Goal: Task Accomplishment & Management: Complete application form

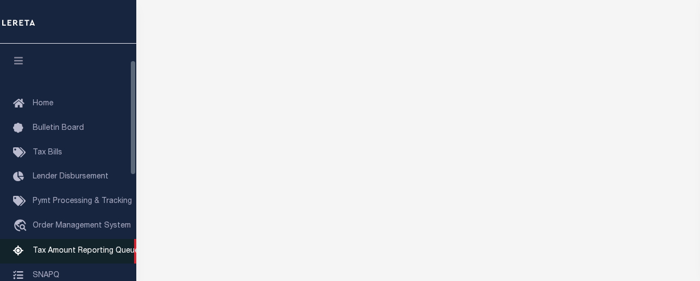
scroll to position [109, 0]
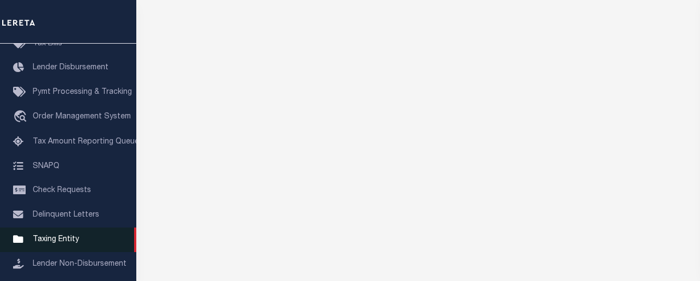
click at [54, 241] on span "Taxing Entity" at bounding box center [56, 240] width 46 height 8
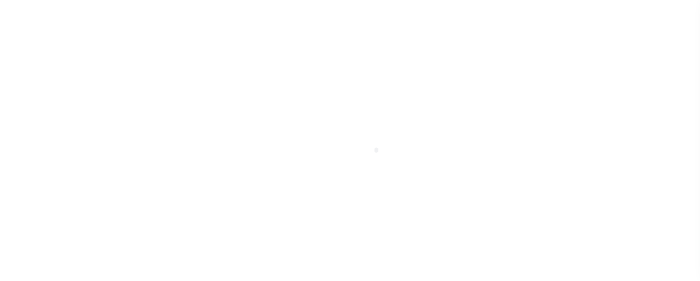
scroll to position [232, 0]
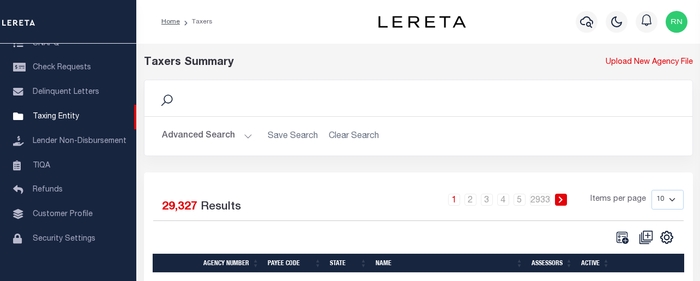
drag, startPoint x: 422, startPoint y: 41, endPoint x: 424, endPoint y: 55, distance: 13.7
click at [422, 41] on div "Home Taxers Profile Sign out" at bounding box center [418, 22] width 564 height 44
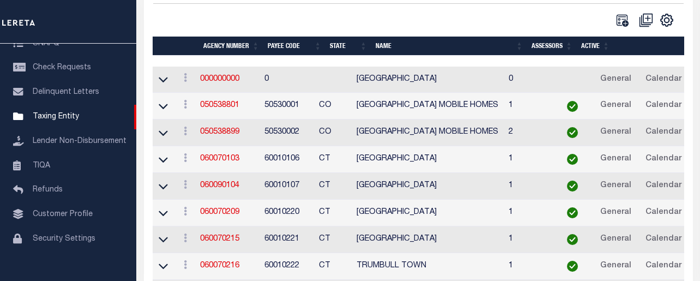
scroll to position [218, 0]
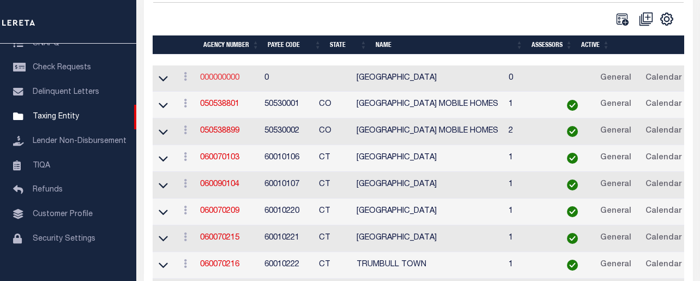
click at [227, 80] on link "000000000" at bounding box center [219, 78] width 39 height 8
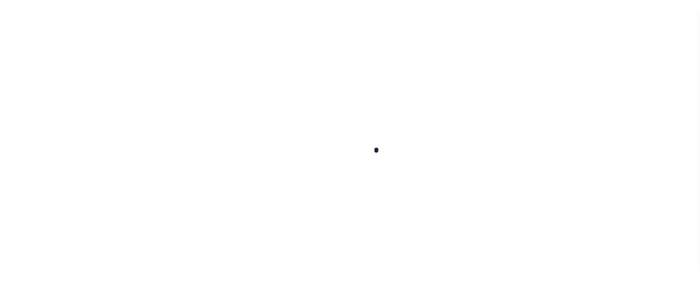
select select
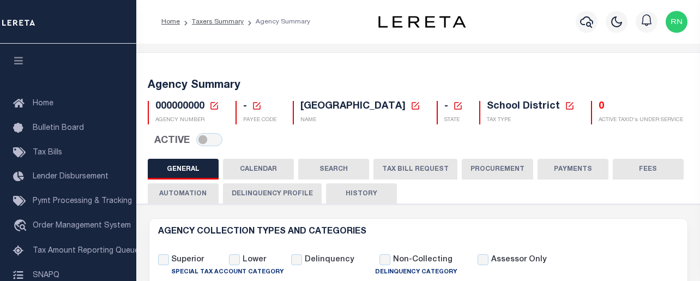
checkbox input "false"
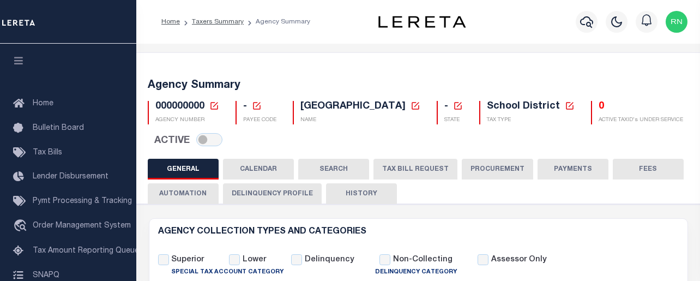
checkbox input "false"
click at [214, 109] on icon at bounding box center [214, 106] width 10 height 10
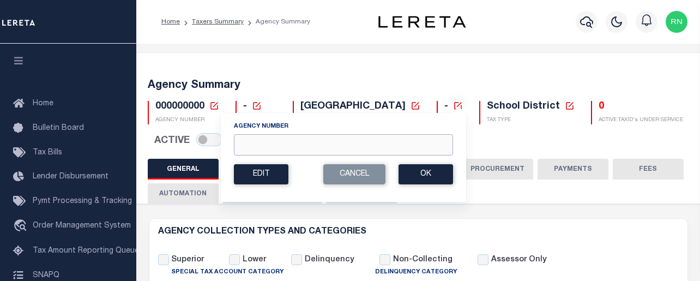
click at [291, 142] on input "Agency Number" at bounding box center [343, 144] width 219 height 21
type input "421011422"
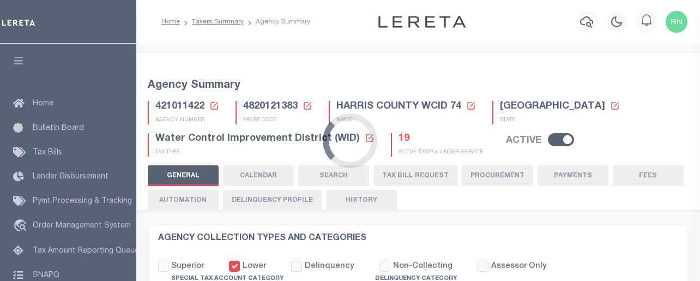
select select "1"
select select
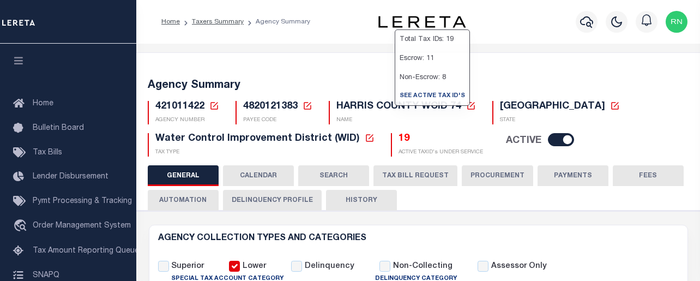
click at [415, 178] on button "TAX BILL REQUEST" at bounding box center [416, 175] width 84 height 21
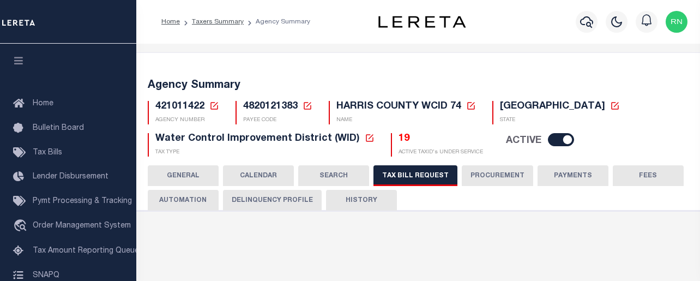
checkbox input "false"
select select "22"
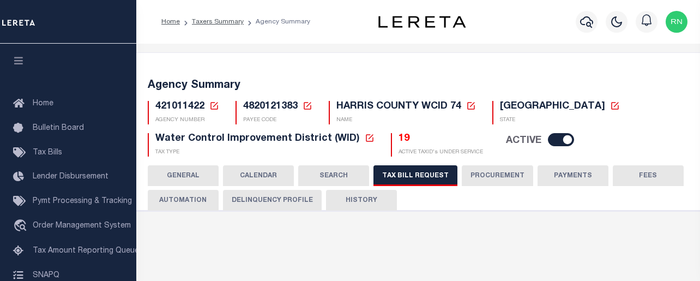
select select "true"
select select "14"
select select
select select "4820180005"
select select "2"
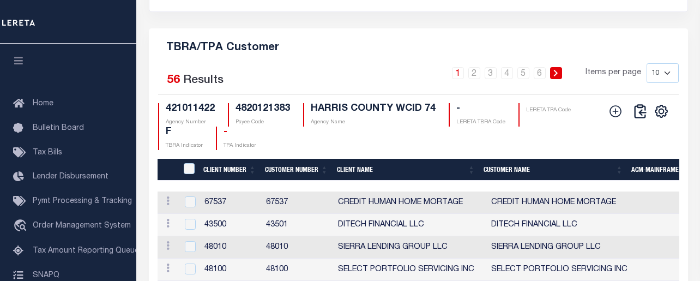
scroll to position [1400, 0]
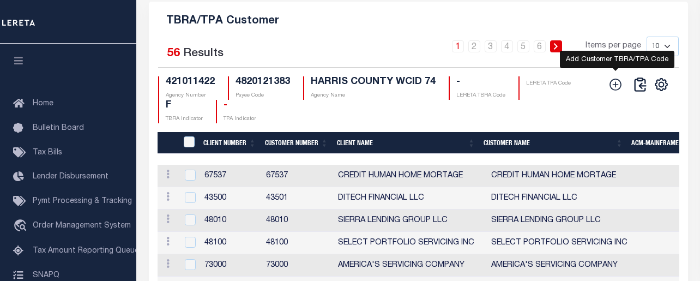
click at [619, 92] on icon at bounding box center [616, 84] width 14 height 14
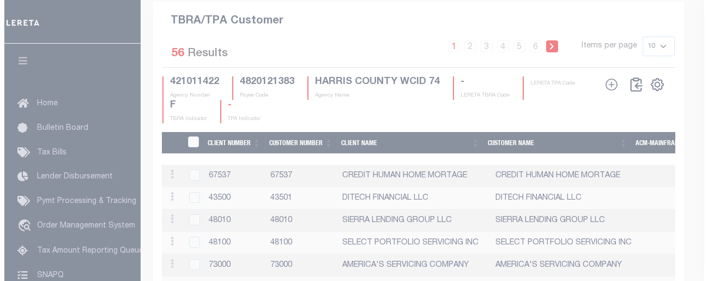
scroll to position [1386, 0]
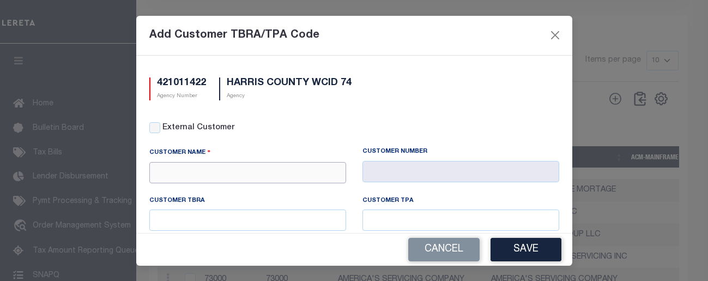
click at [183, 175] on input "text" at bounding box center [247, 172] width 197 height 21
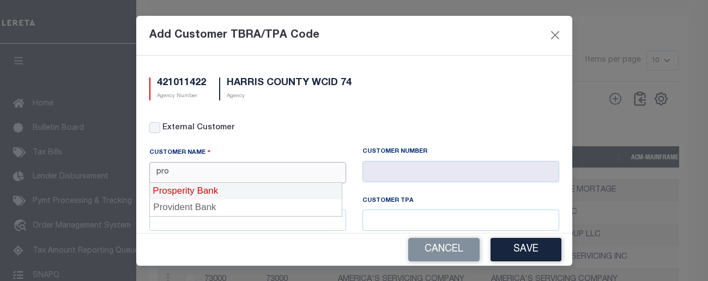
click at [202, 189] on div "Prosperity Bank" at bounding box center [245, 190] width 193 height 17
type input "Prosperity Bank"
type input "1055"
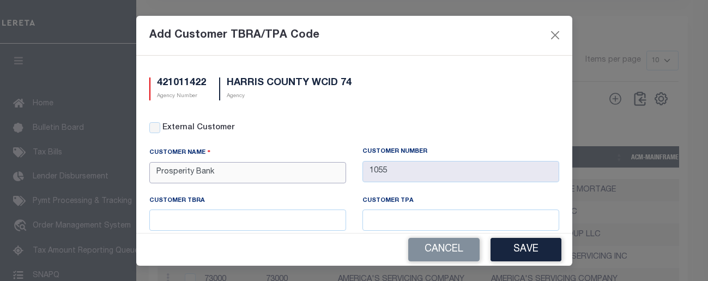
type input "Prosperity Bank"
click at [259, 227] on input "text" at bounding box center [247, 219] width 197 height 21
type input "9251090"
type input "92"
drag, startPoint x: 226, startPoint y: 218, endPoint x: 101, endPoint y: 222, distance: 125.0
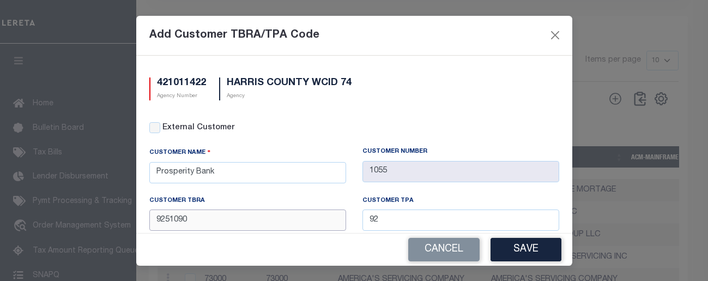
click at [101, 222] on div "Add Customer TBRA/TPA Code 421011422 Agency Number HARRIS COUNTY WCID 74 Agency…" at bounding box center [354, 140] width 708 height 281
type input "925"
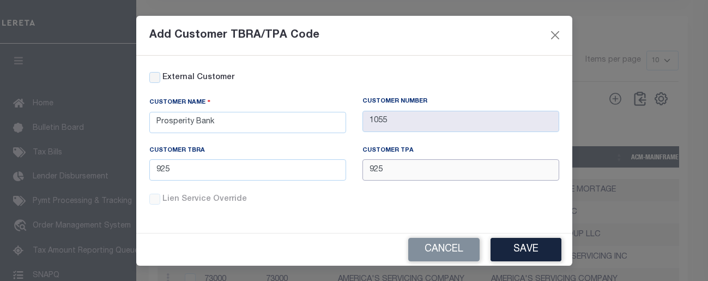
scroll to position [52, 0]
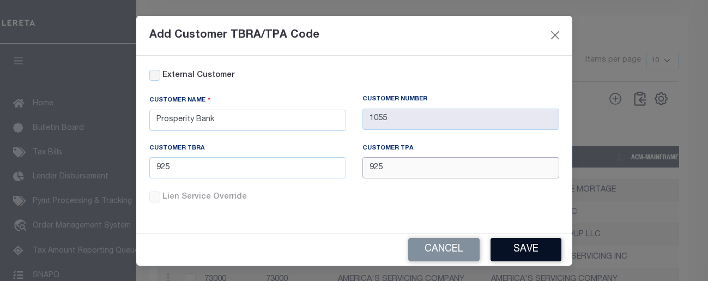
type input "925"
click at [556, 249] on button "Save" at bounding box center [526, 249] width 71 height 23
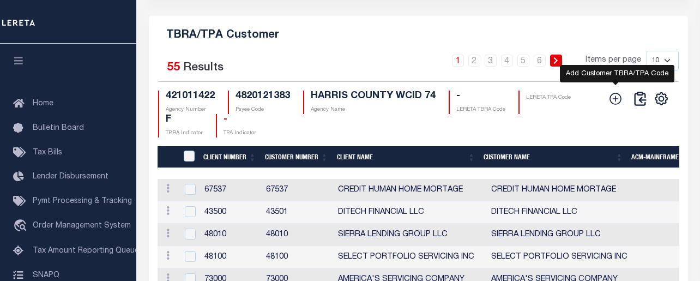
click at [611, 105] on icon at bounding box center [616, 99] width 12 height 12
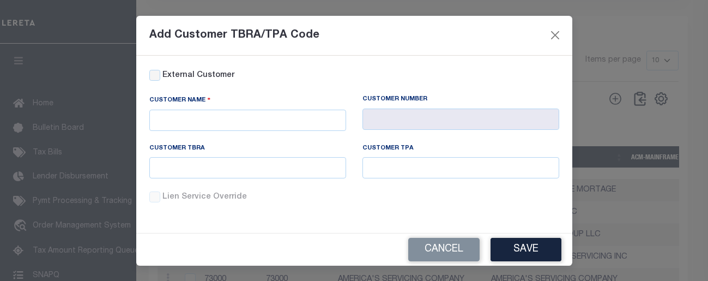
scroll to position [0, 0]
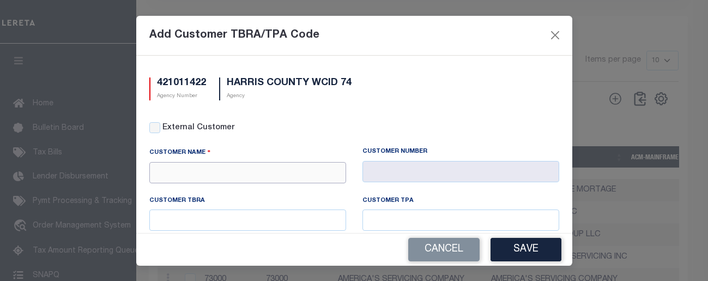
click at [187, 166] on input "text" at bounding box center [247, 172] width 197 height 21
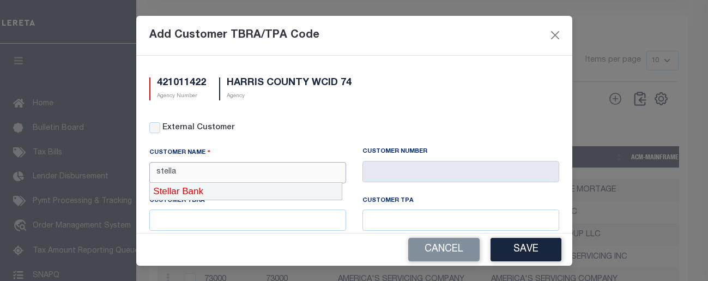
click at [187, 188] on div "Stellar Bank" at bounding box center [246, 191] width 192 height 17
type input "Stellar Bank"
type input "1103"
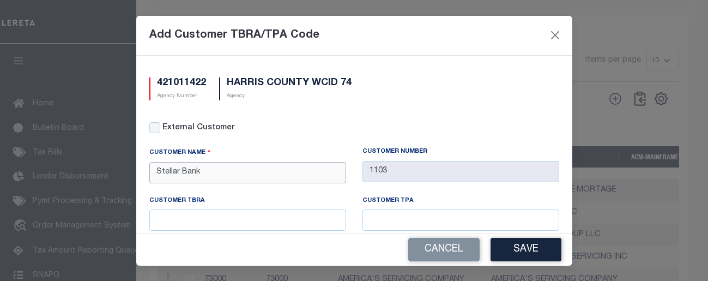
type input "Stellar Bank"
click at [213, 218] on input "text" at bounding box center [247, 219] width 197 height 21
type input "3695"
click at [548, 256] on button "Save" at bounding box center [526, 249] width 71 height 23
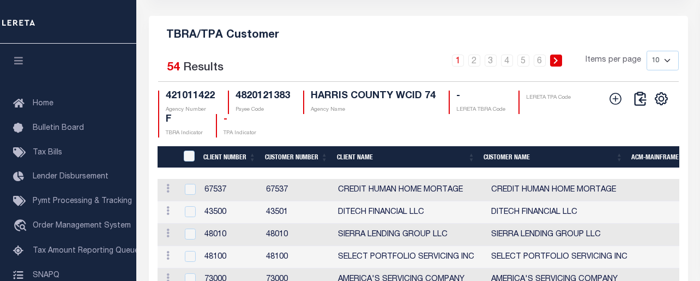
click at [632, 137] on div "CSV Export Selected Print Show Filter Show Search Columns 0: 1: CustomerPayeeID…" at bounding box center [637, 114] width 67 height 47
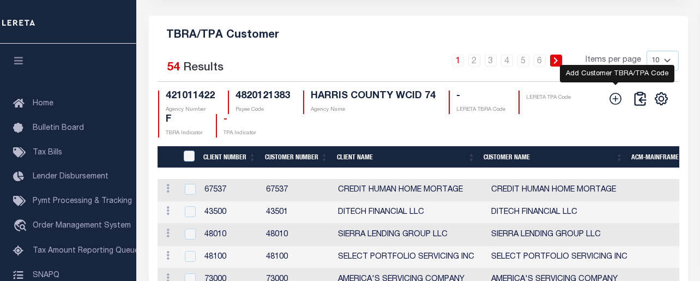
click at [618, 106] on icon at bounding box center [616, 99] width 14 height 14
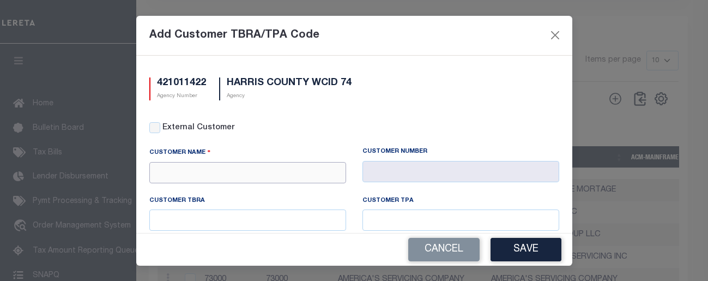
click at [251, 164] on input "text" at bounding box center [247, 172] width 197 height 21
click at [160, 131] on div "External Customer" at bounding box center [354, 128] width 410 height 12
click at [155, 130] on input "External Customer" at bounding box center [154, 127] width 11 height 11
checkbox input "true"
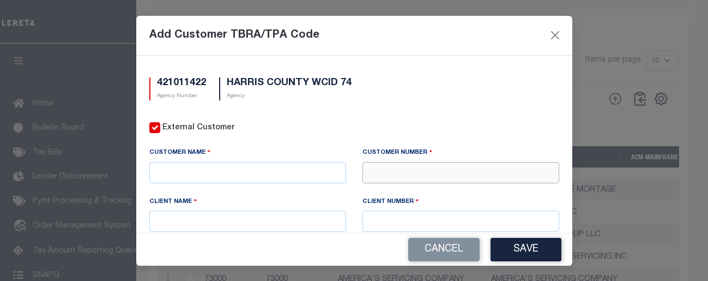
click at [418, 179] on input "text" at bounding box center [461, 172] width 197 height 21
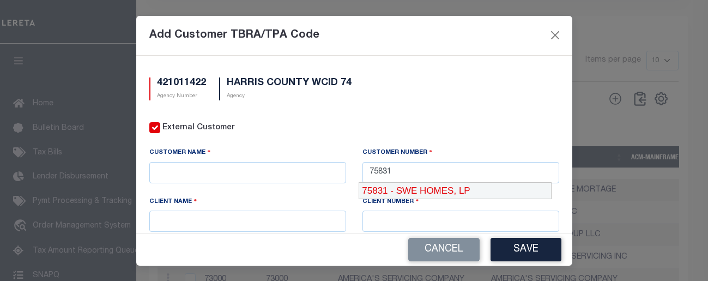
click at [423, 200] on div "Client Number" at bounding box center [461, 203] width 197 height 15
click at [414, 182] on div "Customer Number 75831" at bounding box center [461, 171] width 213 height 49
click at [416, 178] on input "75831" at bounding box center [461, 172] width 197 height 21
type input "75831"
click at [417, 192] on div "75831 - SWE HOMES, LP" at bounding box center [455, 191] width 192 height 17
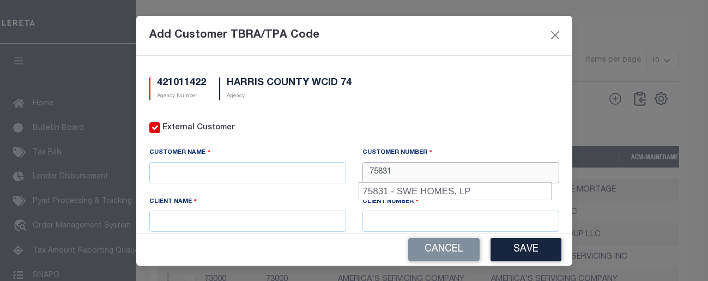
type input "SWE HOMES, LP"
type input "75830"
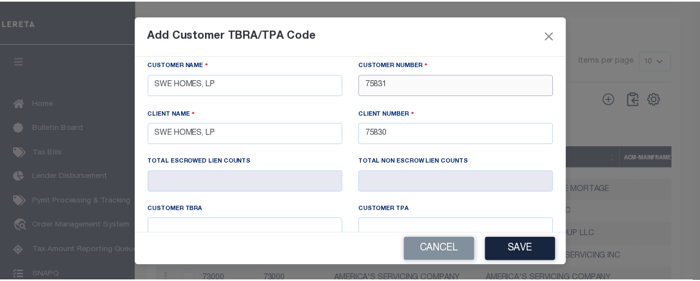
scroll to position [173, 0]
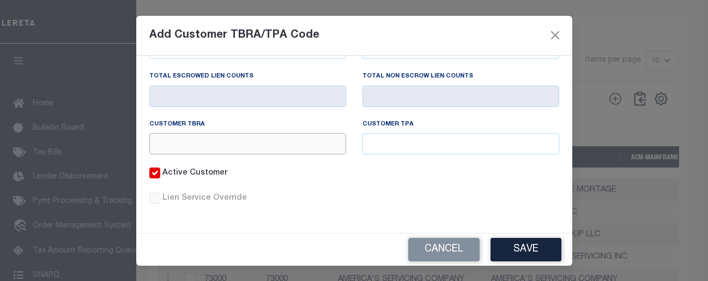
click at [259, 150] on input "text" at bounding box center [247, 143] width 197 height 21
click at [261, 147] on input "text" at bounding box center [247, 143] width 197 height 21
type input "387"
click at [374, 32] on div "Add Customer TBRA/TPA Code" at bounding box center [354, 36] width 436 height 40
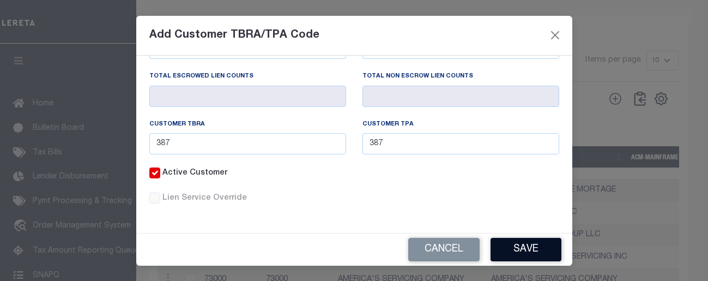
click at [508, 251] on button "Save" at bounding box center [526, 249] width 71 height 23
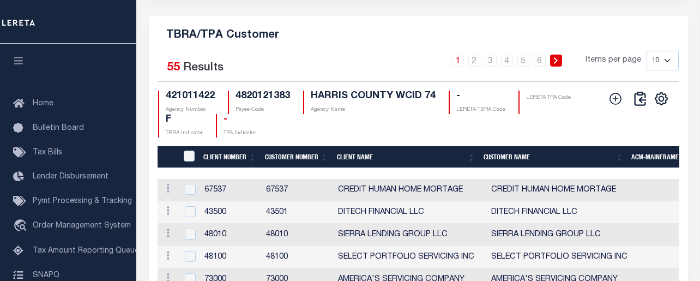
click at [343, 42] on h5 "TBRA/TPA Customer" at bounding box center [419, 33] width 522 height 17
click at [287, 42] on h5 "TBRA/TPA Customer" at bounding box center [419, 33] width 522 height 17
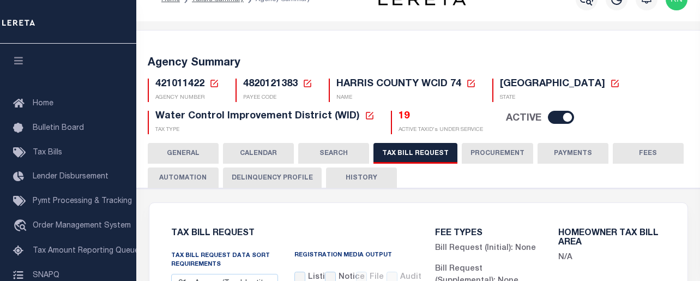
scroll to position [0, 0]
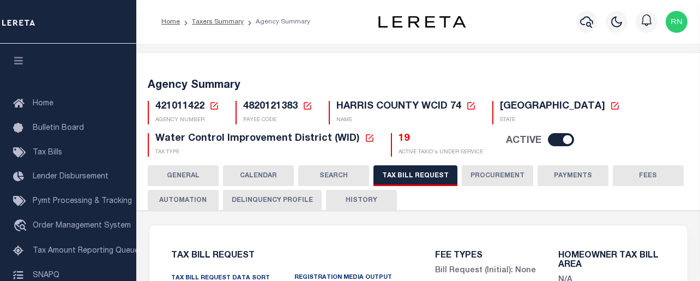
click at [220, 110] on div "421011422 Agency Number Edit Cancel Ok New Agency Number Cancel Ok AGENCY NUMBER" at bounding box center [184, 112] width 88 height 23
click at [213, 109] on icon at bounding box center [214, 106] width 10 height 10
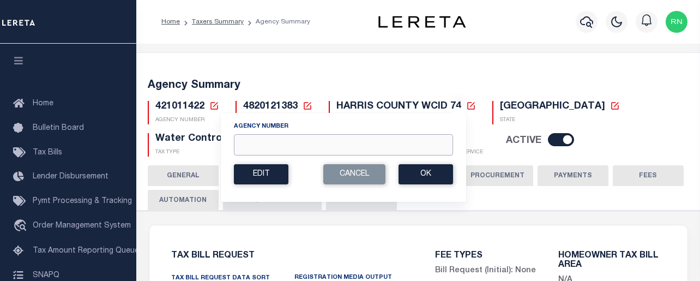
click at [316, 146] on input "Agency Number" at bounding box center [343, 144] width 219 height 21
type input "110200000"
click at [404, 173] on button "Ok" at bounding box center [426, 174] width 55 height 20
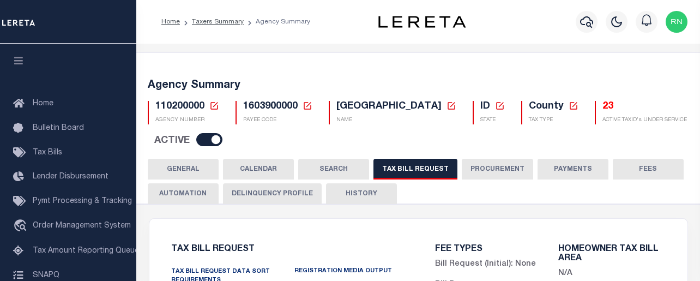
select select "16"
select select "true"
select select "14"
select select
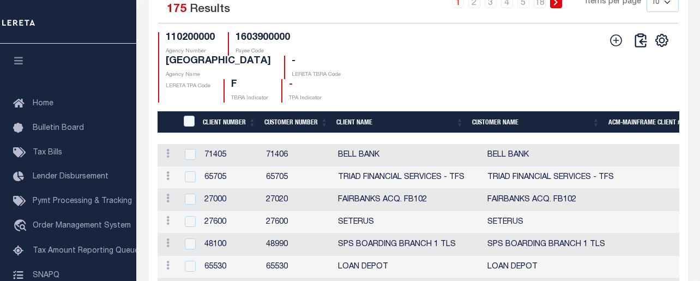
scroll to position [1394, 0]
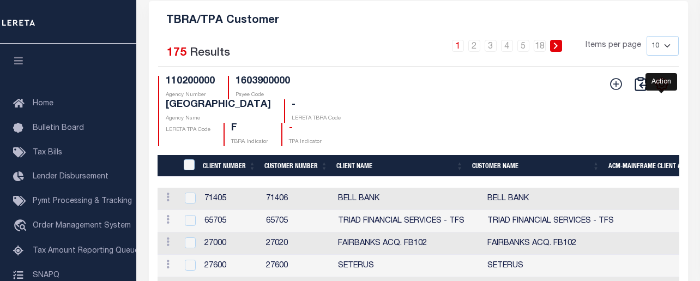
click at [669, 91] on icon "" at bounding box center [662, 84] width 14 height 14
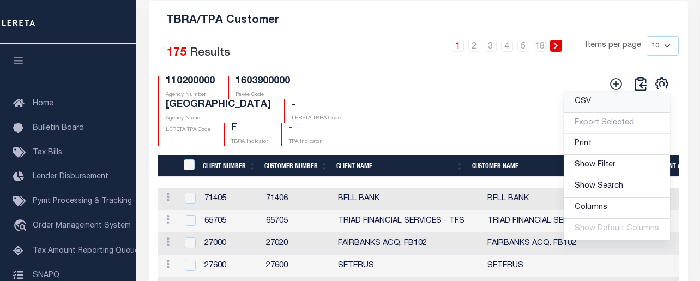
click at [623, 113] on link "CSV" at bounding box center [617, 102] width 106 height 21
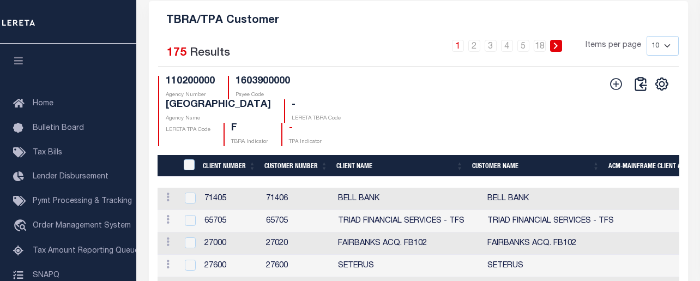
click at [473, 121] on div "CSV Export Selected Print Show Filter Show Search Columns 0: 1: CustomerPayeeID" at bounding box center [548, 111] width 261 height 70
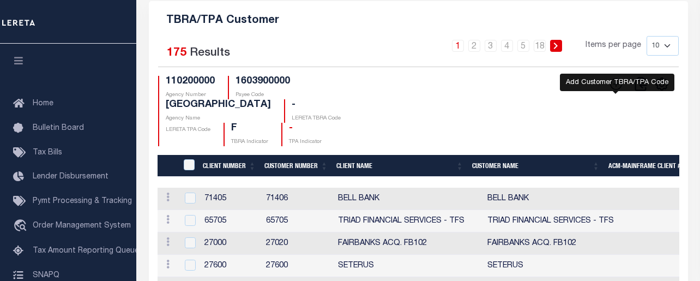
click at [613, 91] on icon at bounding box center [616, 84] width 14 height 14
checkbox input "true"
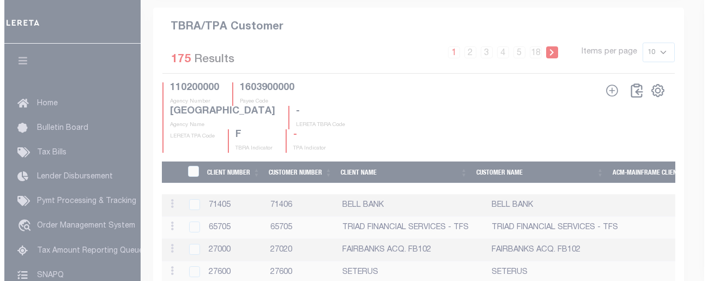
scroll to position [1380, 0]
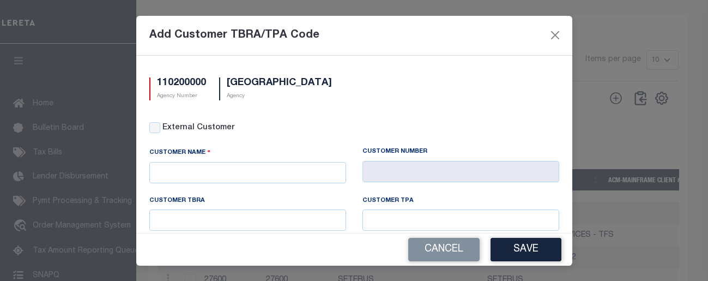
click at [158, 134] on div "External Customer" at bounding box center [354, 128] width 410 height 12
click at [151, 129] on input "External Customer" at bounding box center [154, 127] width 11 height 11
checkbox input "true"
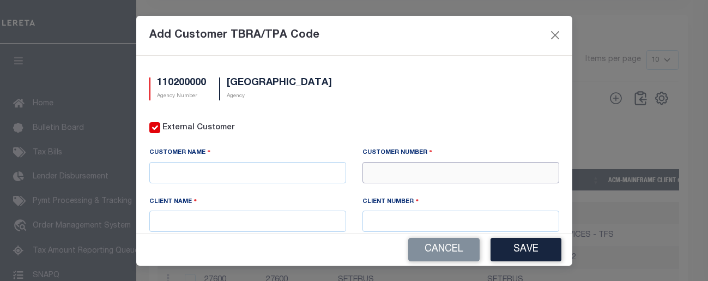
click at [393, 175] on input "text" at bounding box center [461, 172] width 197 height 21
type input "71411"
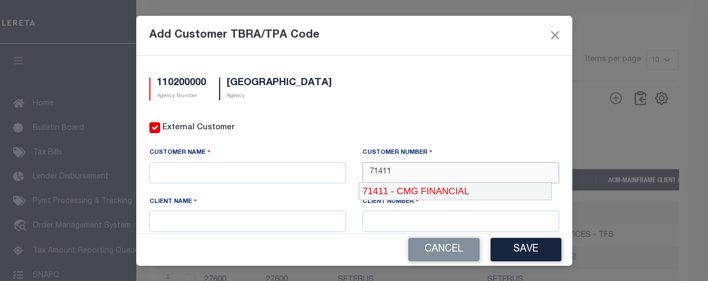
click at [393, 190] on div "71411 - CMG FINANCIAL" at bounding box center [455, 191] width 192 height 17
type input "CMG FINANCIAL"
type input "71410"
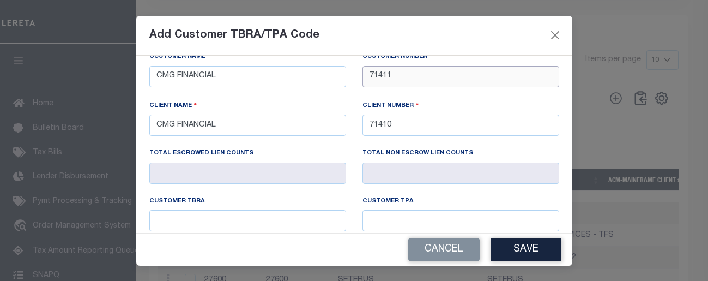
scroll to position [164, 0]
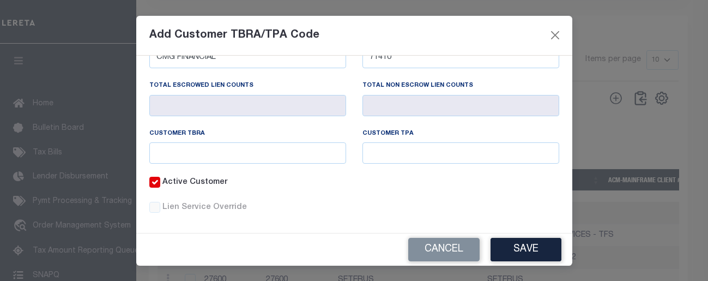
type input "71411"
click at [261, 157] on input "text" at bounding box center [247, 152] width 197 height 21
paste input "LCWS"
type input "LCWS"
paste input "LCWS"
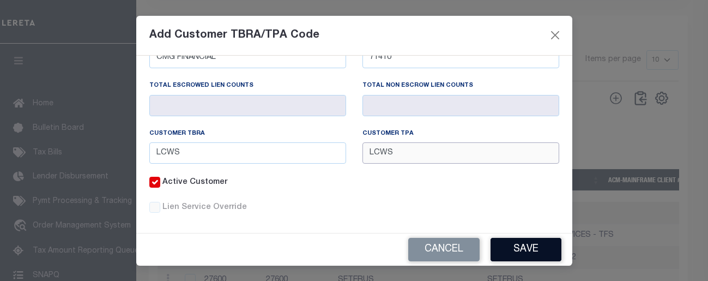
type input "LCWS"
click at [522, 245] on button "Save" at bounding box center [526, 249] width 71 height 23
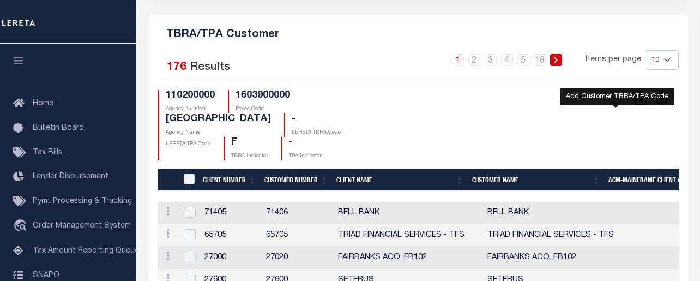
click at [617, 105] on icon at bounding box center [616, 98] width 14 height 14
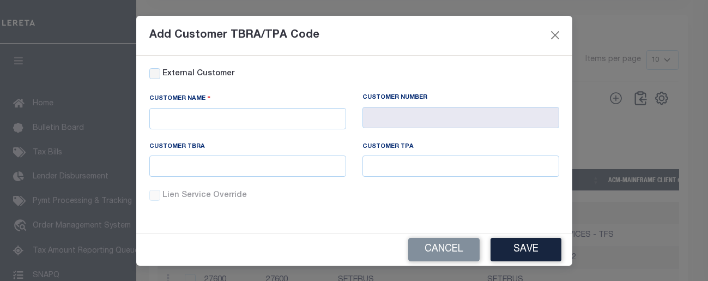
scroll to position [0, 0]
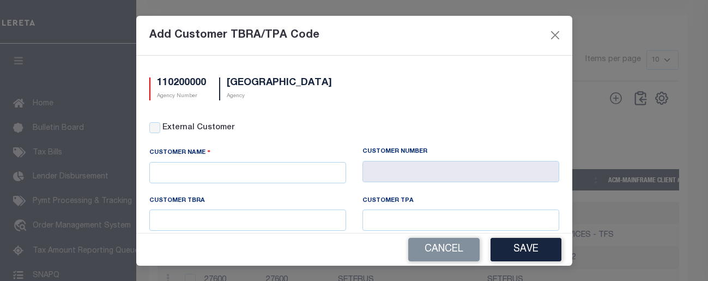
click at [161, 126] on div "External Customer" at bounding box center [354, 128] width 410 height 12
click at [158, 131] on input "External Customer" at bounding box center [154, 127] width 11 height 11
checkbox input "true"
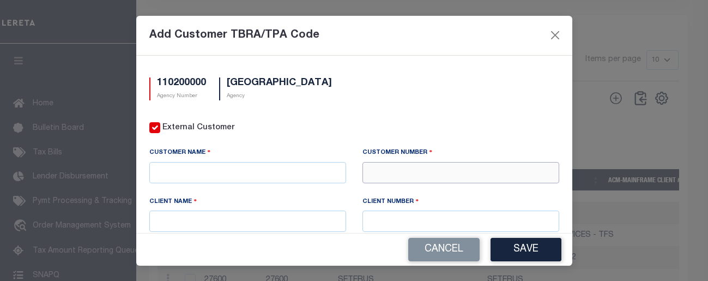
click at [369, 170] on input "text" at bounding box center [461, 172] width 197 height 21
type input "75411"
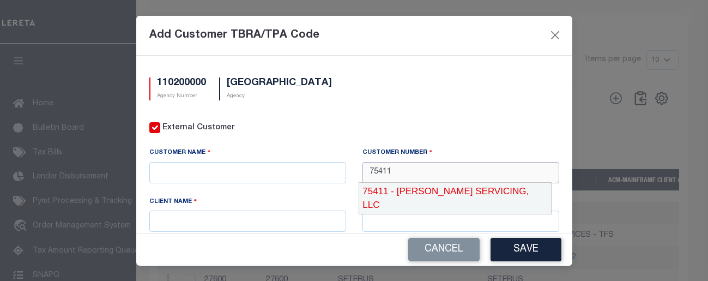
click at [402, 190] on div "75411 - FAY SERVICING, LLC" at bounding box center [455, 198] width 192 height 31
type input "FAY SERVICING, LLC"
type input "75440"
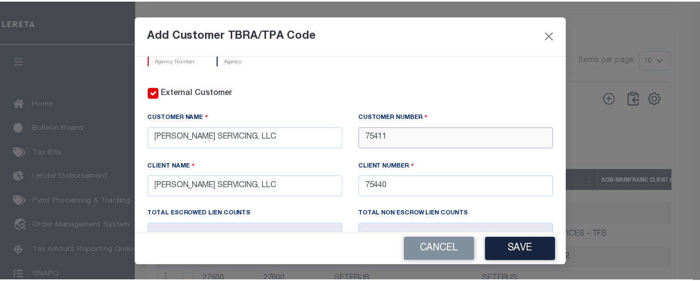
scroll to position [109, 0]
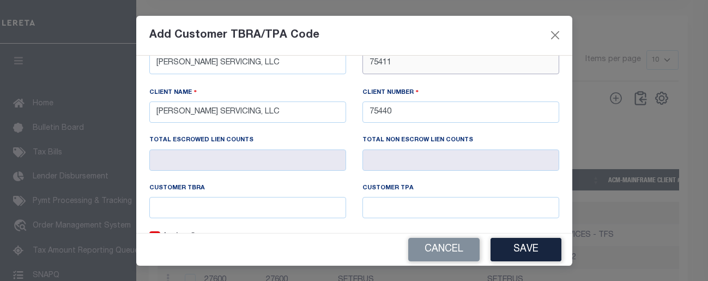
type input "75411"
click at [267, 208] on input "text" at bounding box center [247, 207] width 197 height 21
type input "lcws"
click at [267, 208] on input "text" at bounding box center [247, 207] width 197 height 21
type input "LCWS"
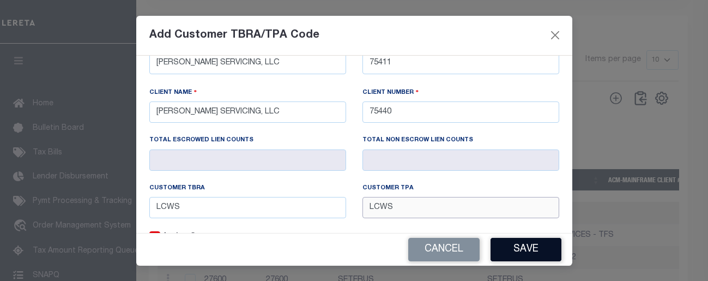
type input "LCWS"
click at [507, 242] on button "Save" at bounding box center [526, 249] width 71 height 23
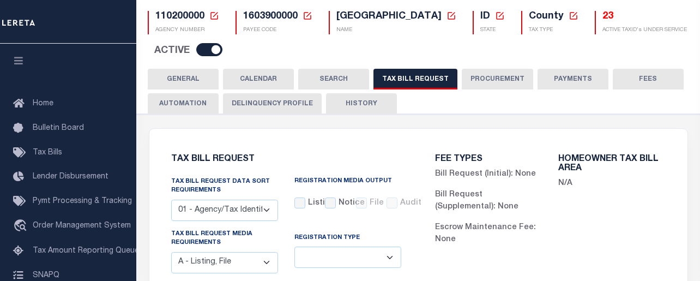
scroll to position [0, 0]
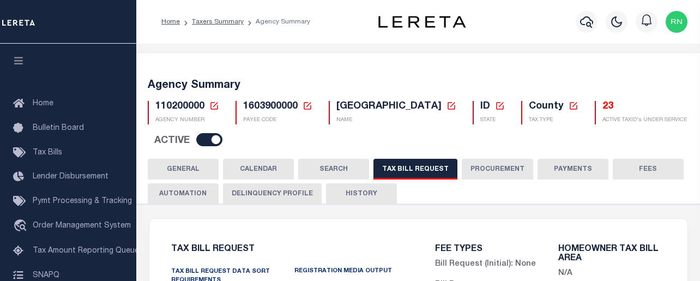
click at [216, 106] on icon at bounding box center [214, 106] width 10 height 10
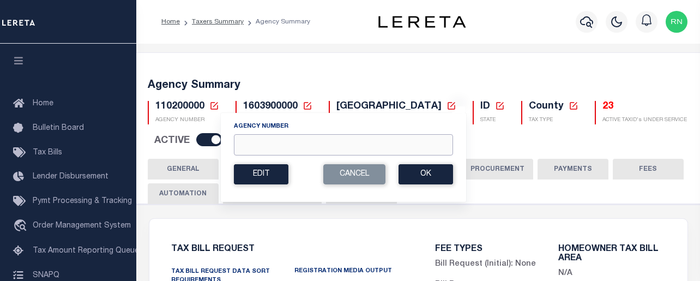
click at [267, 137] on input "Agency Number" at bounding box center [343, 144] width 219 height 21
type input "110070000"
click at [413, 175] on button "Ok" at bounding box center [426, 174] width 55 height 20
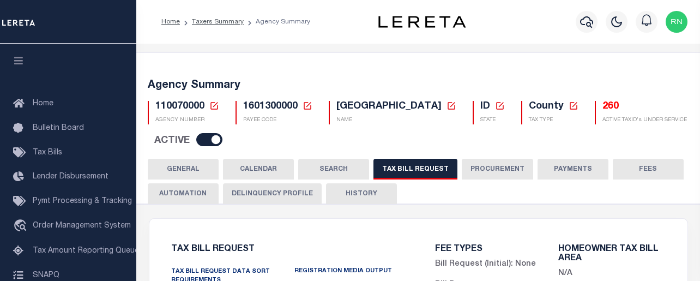
checkbox input "false"
select select "22"
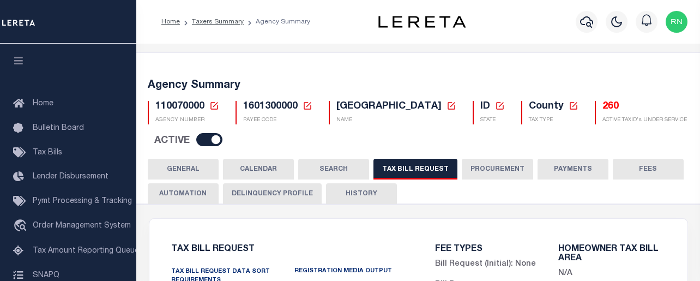
select select "true"
select select "14"
select select
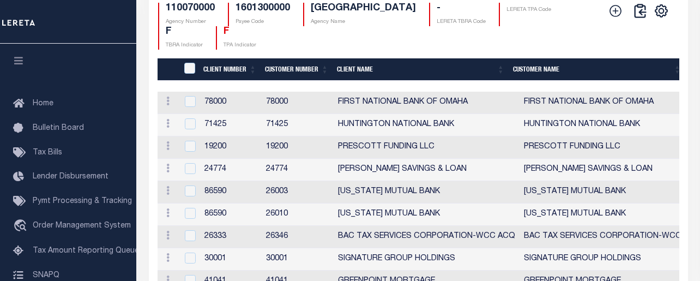
scroll to position [1409, 0]
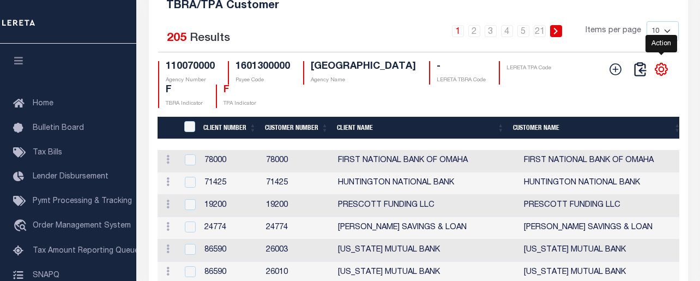
click at [663, 76] on icon "" at bounding box center [661, 69] width 14 height 14
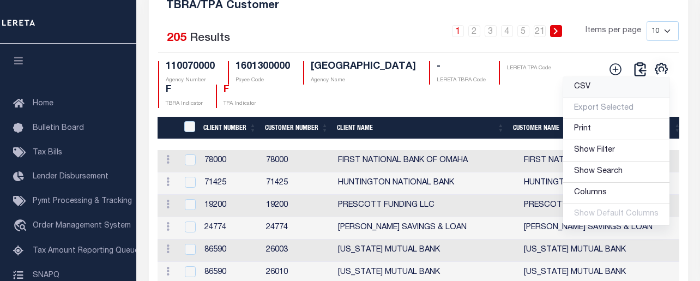
click at [616, 98] on link "CSV" at bounding box center [616, 87] width 106 height 21
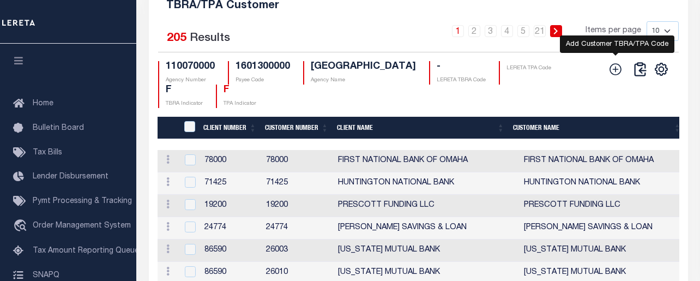
click at [615, 76] on icon at bounding box center [616, 69] width 14 height 14
checkbox input "true"
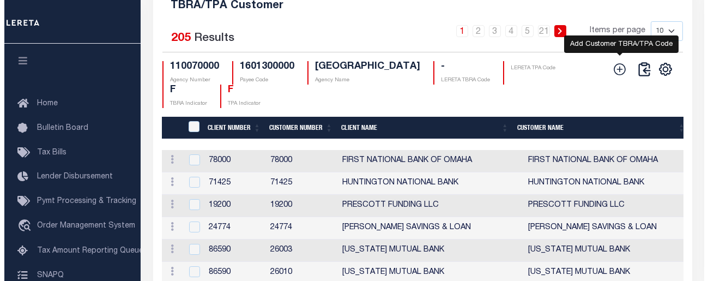
scroll to position [1395, 0]
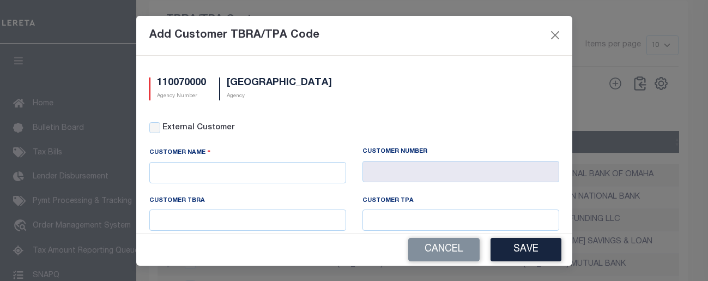
click at [159, 134] on div "External Customer" at bounding box center [354, 128] width 410 height 12
click at [155, 128] on input "External Customer" at bounding box center [154, 127] width 11 height 11
checkbox input "true"
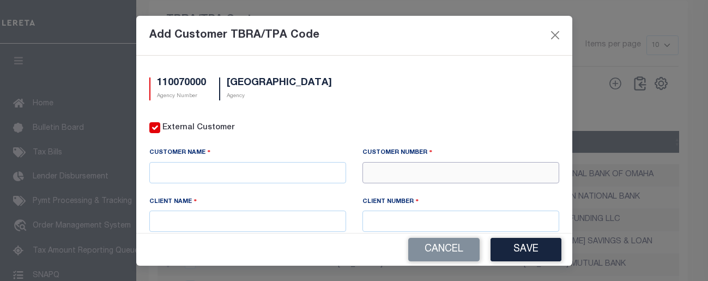
click at [407, 165] on input "text" at bounding box center [461, 172] width 197 height 21
type input "62994"
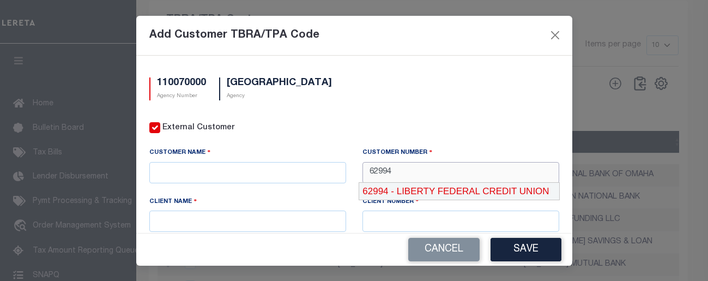
click at [416, 183] on div "62994 - LIBERTY FEDERAL CREDIT UNION" at bounding box center [459, 191] width 200 height 17
type input "LIBERTY FEDERAL CREDIT UNION"
type input "62994"
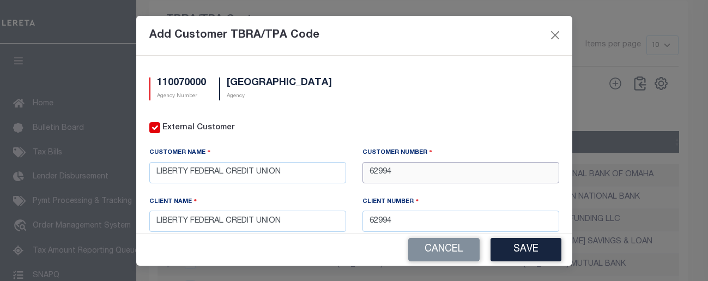
type input "62994"
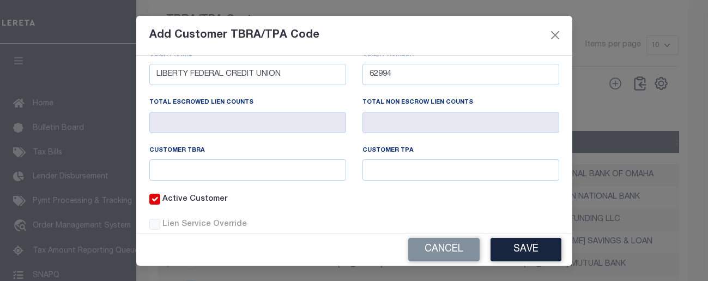
scroll to position [173, 0]
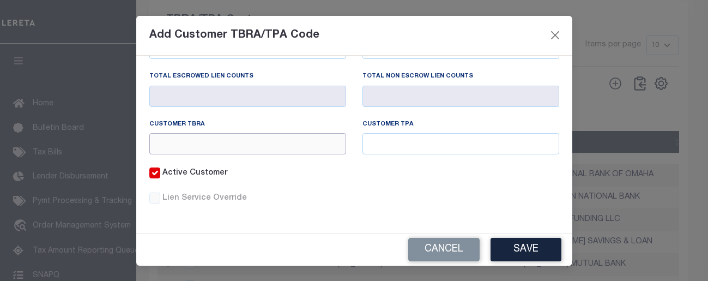
click at [224, 143] on input "text" at bounding box center [247, 143] width 197 height 21
type input "LCFK"
click at [530, 249] on button "Save" at bounding box center [526, 249] width 71 height 23
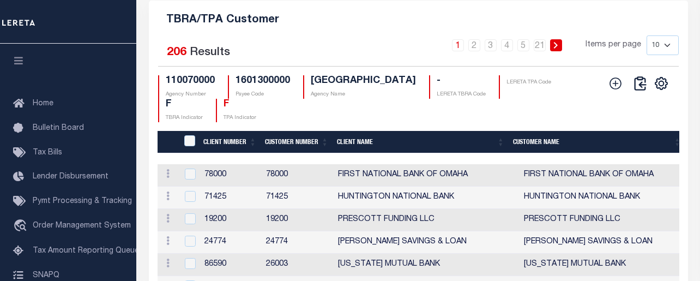
drag, startPoint x: 479, startPoint y: 45, endPoint x: 498, endPoint y: 51, distance: 19.7
click at [479, 45] on div "TBRA/TPA Customer Selected 206 Results 1 2 3 4 5 … 21 Items per page 10 25 50 1…" at bounding box center [418, 198] width 539 height 395
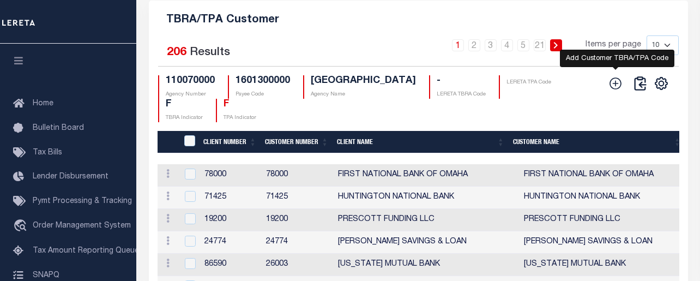
click at [613, 91] on icon at bounding box center [616, 83] width 14 height 14
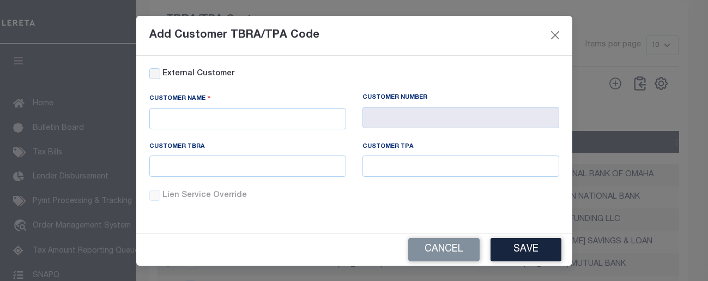
scroll to position [0, 0]
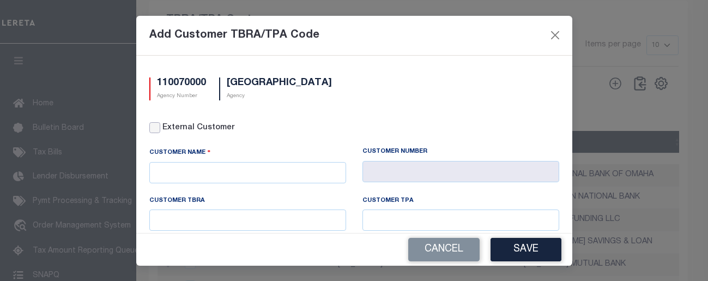
click at [152, 127] on input "External Customer" at bounding box center [154, 127] width 11 height 11
checkbox input "true"
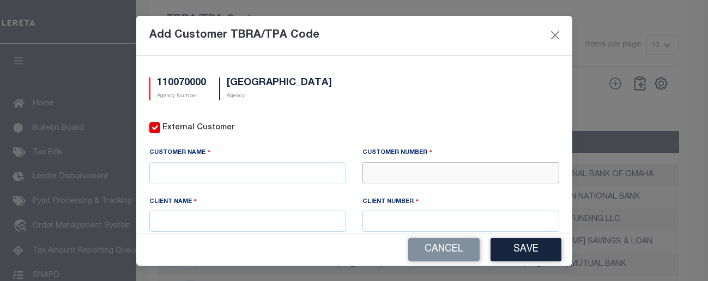
click at [381, 170] on input "text" at bounding box center [461, 172] width 197 height 21
type input "71411"
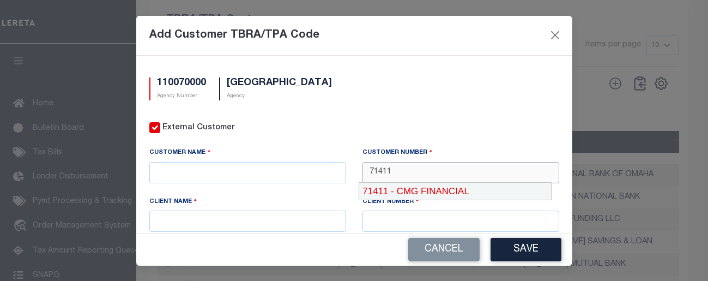
click at [400, 188] on div "71411 - CMG FINANCIAL" at bounding box center [455, 191] width 192 height 17
type input "CMG FINANCIAL"
type input "71410"
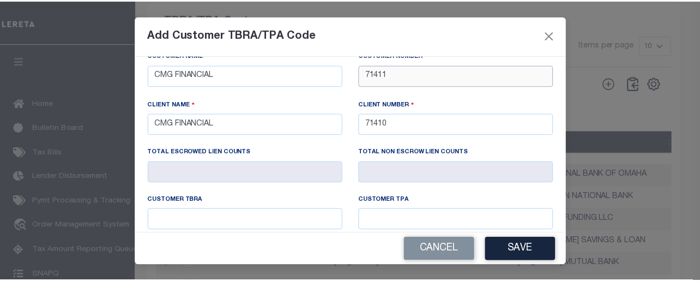
scroll to position [109, 0]
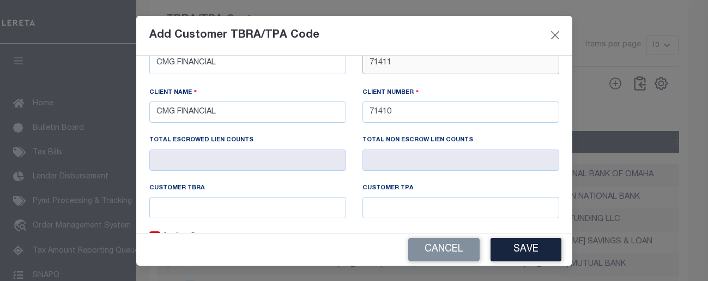
type input "71411"
click at [227, 200] on input "text" at bounding box center [247, 207] width 197 height 21
type input "LCCL"
click at [512, 255] on button "Save" at bounding box center [526, 249] width 71 height 23
